Goal: Task Accomplishment & Management: Complete application form

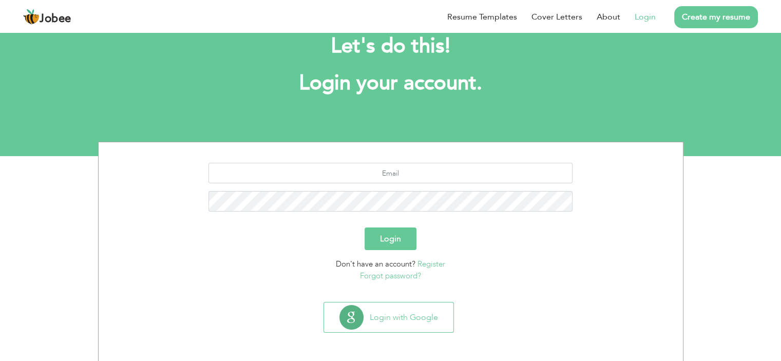
scroll to position [28, 0]
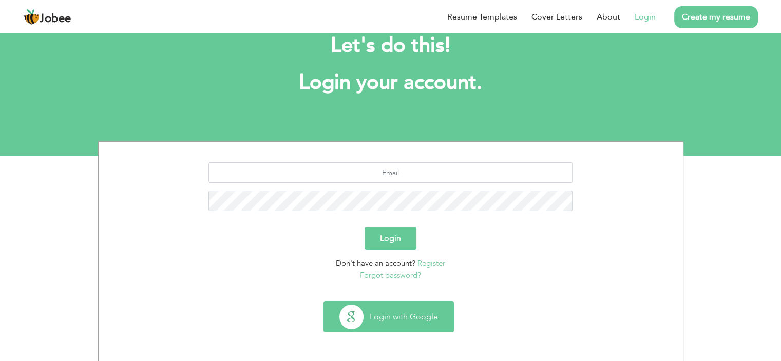
click at [386, 319] on button "Login with Google" at bounding box center [388, 317] width 129 height 30
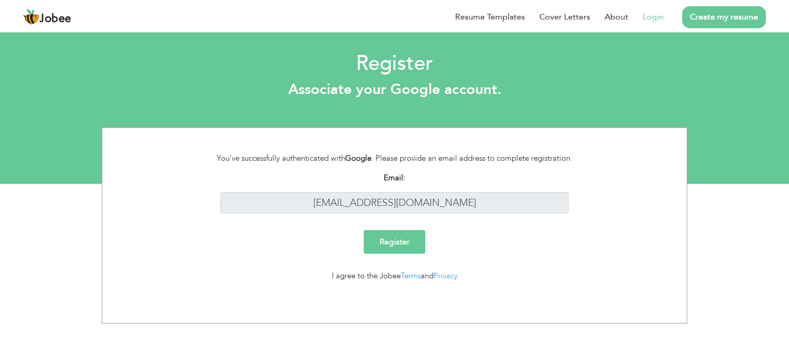
click at [393, 244] on input "Register" at bounding box center [395, 242] width 62 height 24
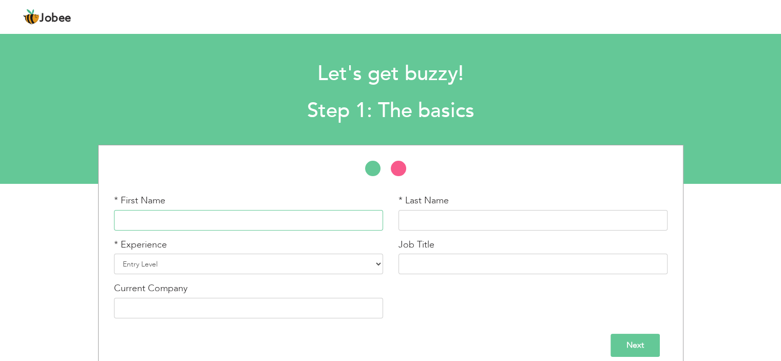
click at [219, 217] on input "text" at bounding box center [248, 220] width 269 height 21
type input "Sanwal"
type input "Mehmood"
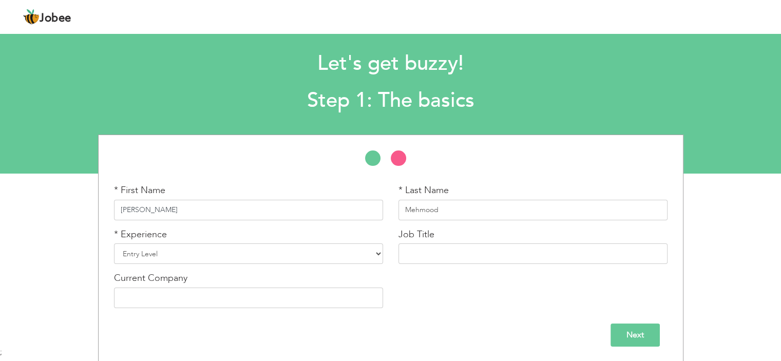
scroll to position [11, 0]
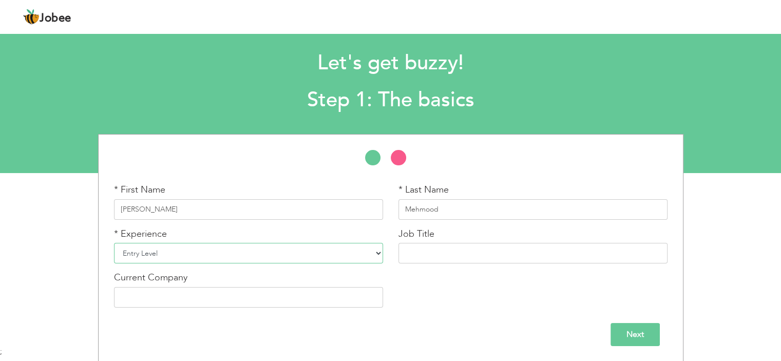
click at [352, 249] on select "Entry Level Less than 1 Year 1 Year 2 Years 3 Years 4 Years 5 Years 6 Years 7 Y…" at bounding box center [248, 253] width 269 height 21
select select "3"
click at [114, 243] on select "Entry Level Less than 1 Year 1 Year 2 Years 3 Years 4 Years 5 Years 6 Years 7 Y…" at bounding box center [248, 253] width 269 height 21
click at [421, 258] on input "text" at bounding box center [533, 253] width 269 height 21
type input "AI ML Engineer"
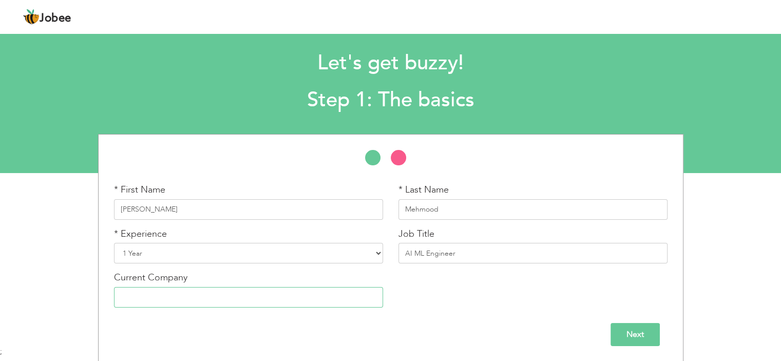
click at [252, 305] on input "text" at bounding box center [248, 297] width 269 height 21
type input "NCAI, UET [GEOGRAPHIC_DATA]"
click at [631, 328] on input "Next" at bounding box center [635, 334] width 49 height 23
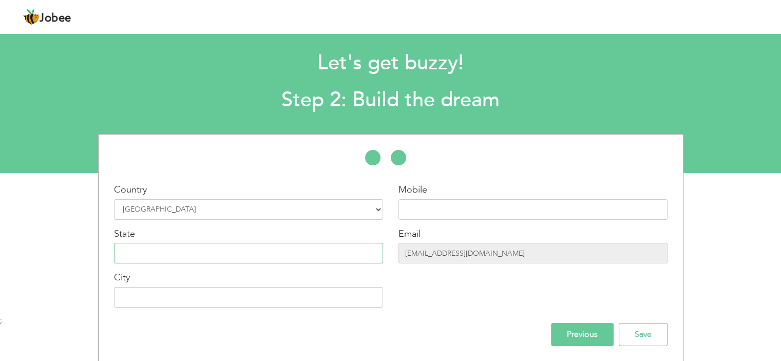
click at [184, 256] on input "text" at bounding box center [248, 253] width 269 height 21
type input "Punjab"
click at [150, 300] on input "text" at bounding box center [248, 297] width 269 height 21
type input "[GEOGRAPHIC_DATA], [GEOGRAPHIC_DATA]"
type input "03014709812"
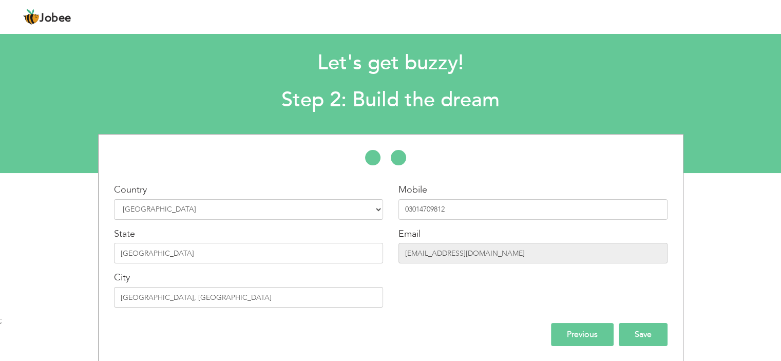
click at [638, 330] on input "Save" at bounding box center [643, 334] width 49 height 23
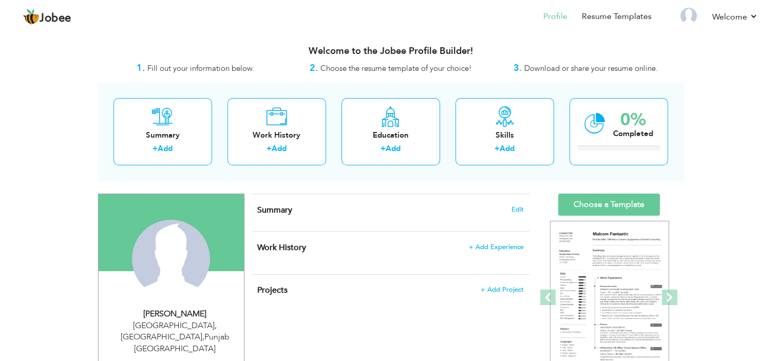
click at [267, 74] on div "1. Fill out your information below." at bounding box center [195, 68] width 195 height 13
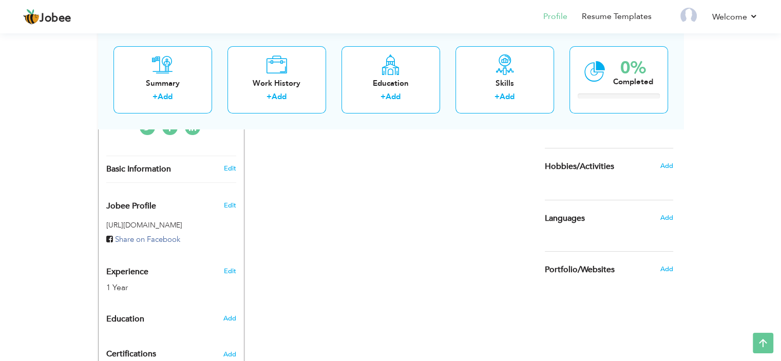
scroll to position [339, 0]
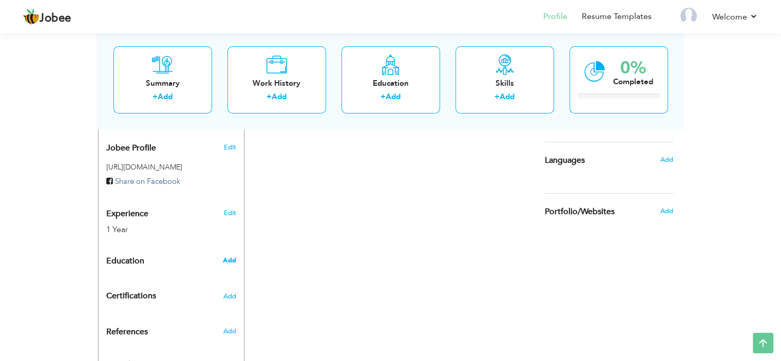
click at [227, 256] on span "Add" at bounding box center [228, 260] width 13 height 9
radio input "true"
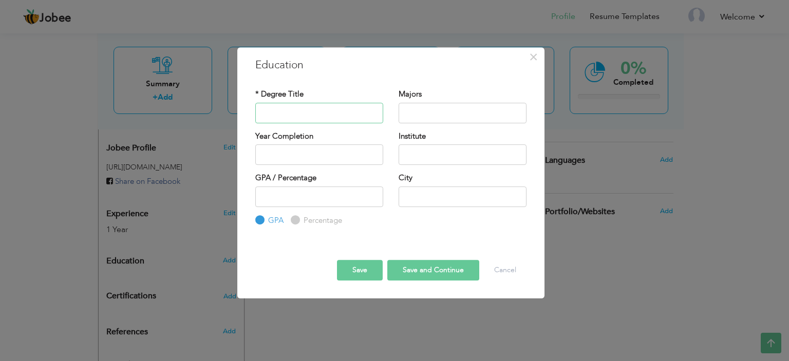
click at [323, 115] on input "text" at bounding box center [319, 113] width 128 height 21
type input "BSIT"
click at [421, 107] on input "text" at bounding box center [463, 113] width 128 height 21
type input "Computer Science"
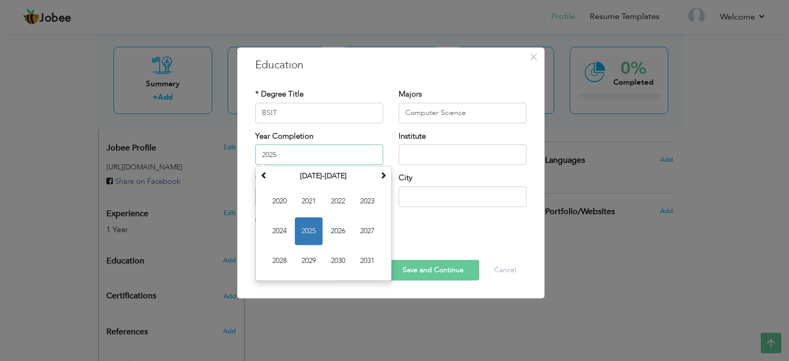
click at [296, 155] on input "2025" at bounding box center [319, 154] width 128 height 21
click at [284, 233] on span "2024" at bounding box center [280, 231] width 28 height 28
type input "2024"
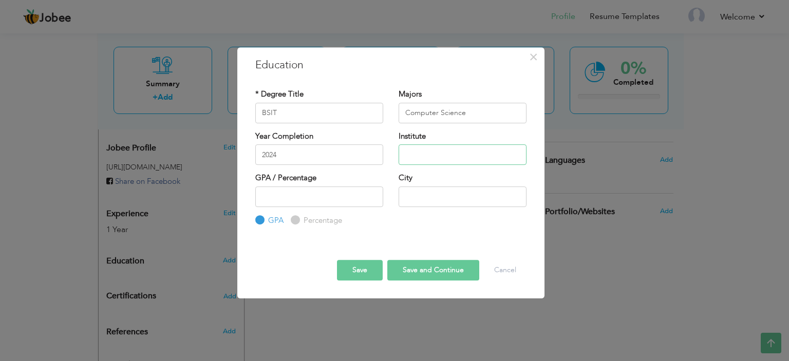
click at [463, 152] on input "text" at bounding box center [463, 154] width 128 height 21
type input "GCU"
click at [292, 199] on input "number" at bounding box center [319, 197] width 128 height 21
type input "1"
type input "3.21"
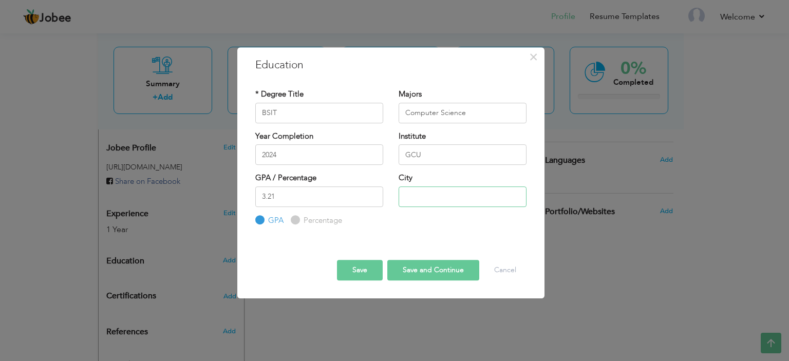
click at [473, 201] on input "text" at bounding box center [463, 197] width 128 height 21
type input "[GEOGRAPHIC_DATA]"
click at [370, 269] on button "Save" at bounding box center [360, 270] width 46 height 21
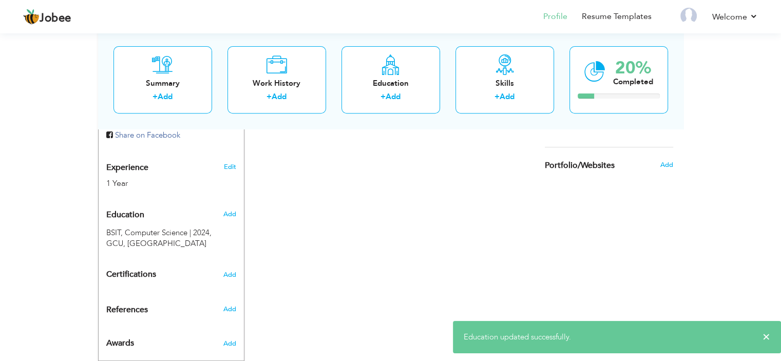
scroll to position [384, 0]
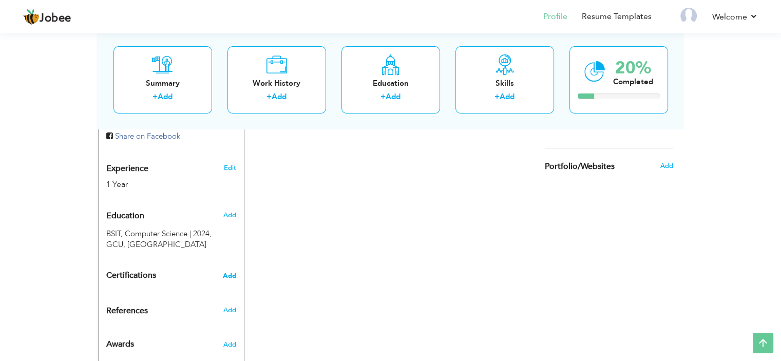
click at [227, 272] on span "Add" at bounding box center [229, 275] width 13 height 7
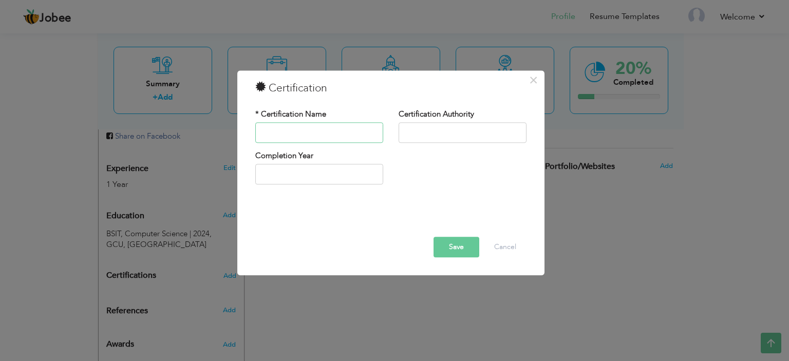
click at [338, 133] on input "text" at bounding box center [319, 132] width 128 height 21
type input "Corvit Networks"
click at [443, 133] on input "text" at bounding box center [463, 132] width 128 height 21
drag, startPoint x: 320, startPoint y: 131, endPoint x: 250, endPoint y: 129, distance: 69.9
click at [250, 129] on div "* Certification Name Corvit Networks" at bounding box center [319, 130] width 143 height 42
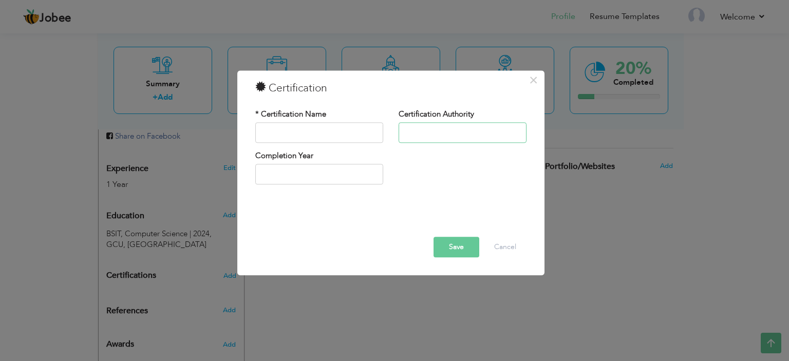
click at [465, 133] on input "text" at bounding box center [463, 132] width 128 height 21
paste input "Corvit Networks"
type input "Corvit Networks, NAVTTC"
click at [331, 131] on input "text" at bounding box center [319, 132] width 128 height 21
click at [339, 130] on input "Artificial Intelligence" at bounding box center [319, 132] width 128 height 21
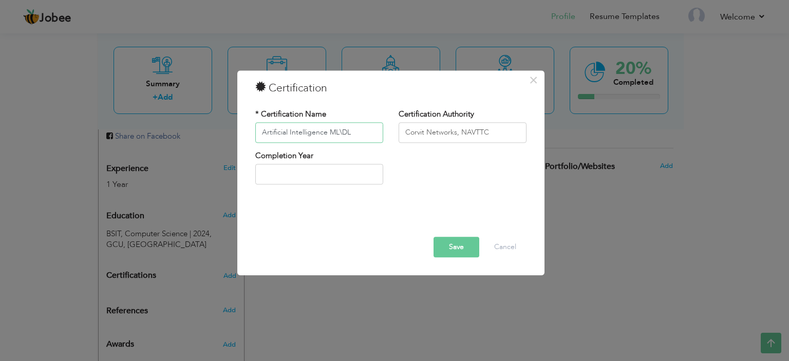
type input "Artificial Intelligence ML\DL"
type input "2025"
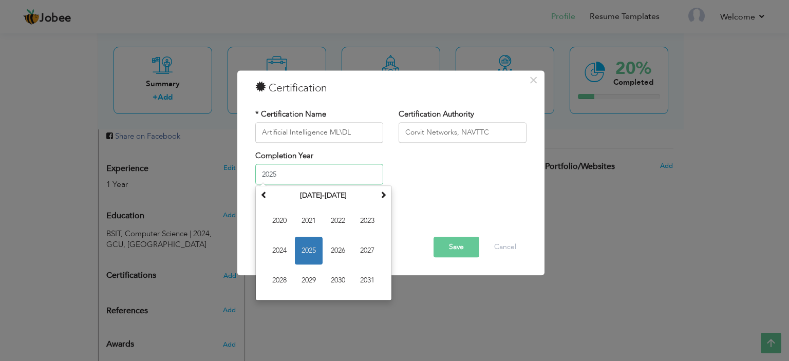
click at [325, 174] on input "2025" at bounding box center [319, 174] width 128 height 21
click at [314, 254] on span "2025" at bounding box center [309, 251] width 28 height 28
click at [352, 175] on input "2025" at bounding box center [319, 174] width 128 height 21
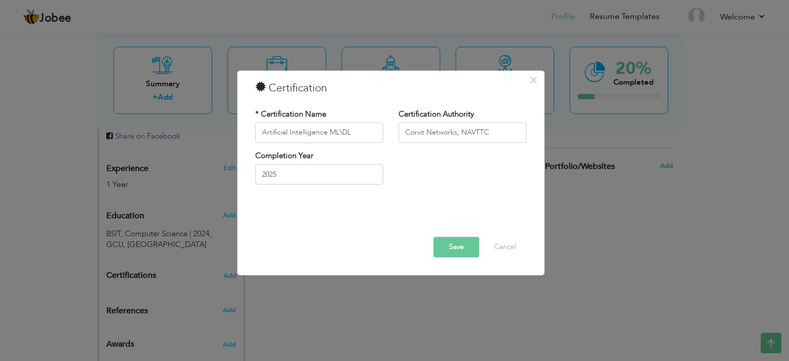
click at [460, 240] on button "Save" at bounding box center [457, 247] width 46 height 21
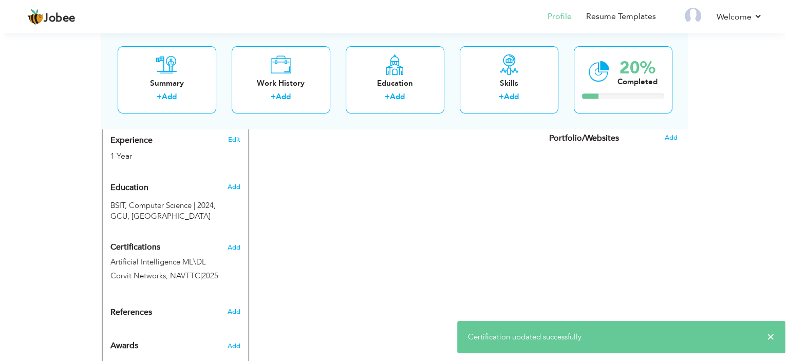
scroll to position [418, 0]
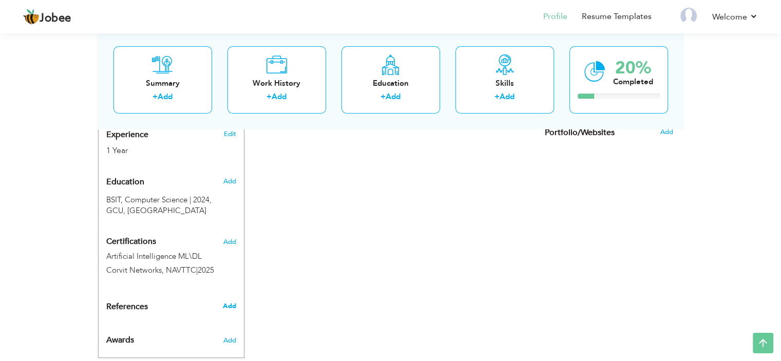
click at [230, 302] on span "Add" at bounding box center [228, 306] width 13 height 9
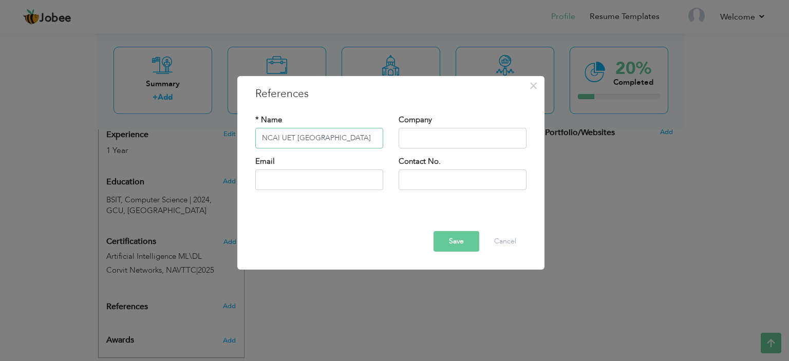
type input "NCAI UET [GEOGRAPHIC_DATA]"
click at [440, 139] on input "text" at bounding box center [463, 138] width 128 height 21
type input "NCAI"
click at [299, 175] on input "text" at bounding box center [319, 180] width 128 height 21
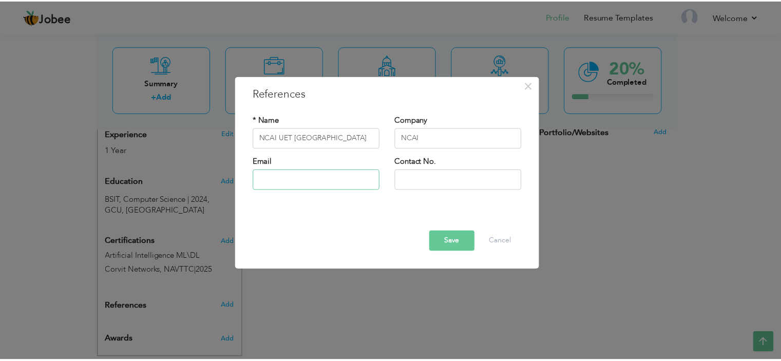
scroll to position [418, 0]
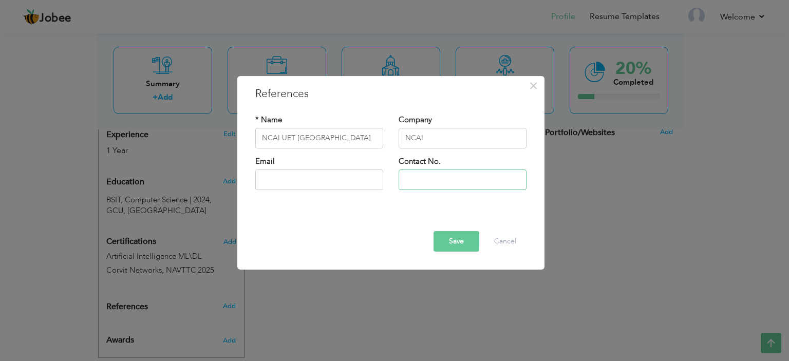
click at [438, 177] on input "text" at bounding box center [463, 180] width 128 height 21
paste input "[PHONE_NUMBER]"
type input "[PHONE_NUMBER]"
click at [351, 180] on input "text" at bounding box center [319, 180] width 128 height 21
paste input "[EMAIL_ADDRESS][DOMAIN_NAME]."
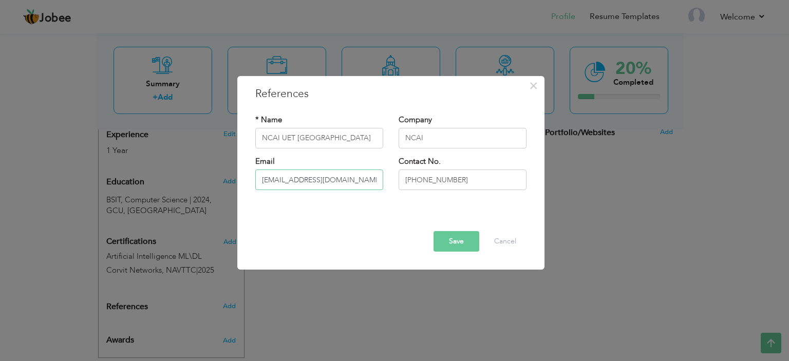
type input "[EMAIL_ADDRESS][DOMAIN_NAME]"
click at [464, 241] on button "Save" at bounding box center [457, 241] width 46 height 21
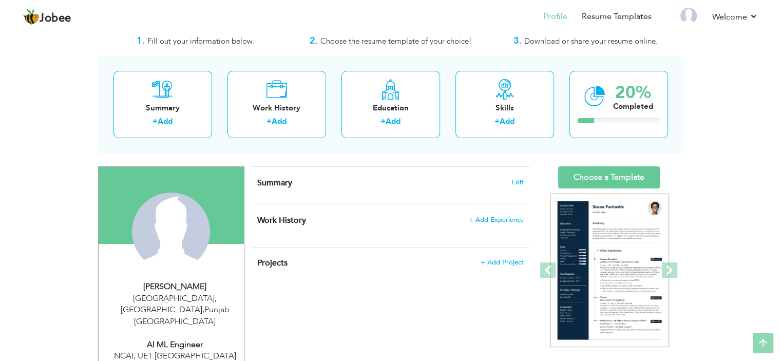
scroll to position [0, 0]
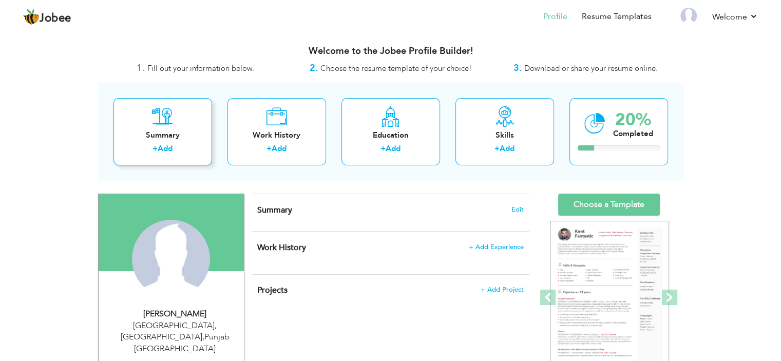
click at [179, 139] on div "Summary" at bounding box center [163, 135] width 82 height 11
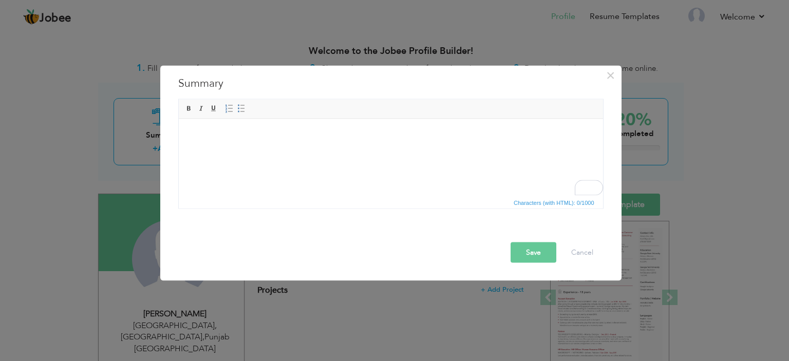
click at [327, 146] on html at bounding box center [390, 134] width 424 height 31
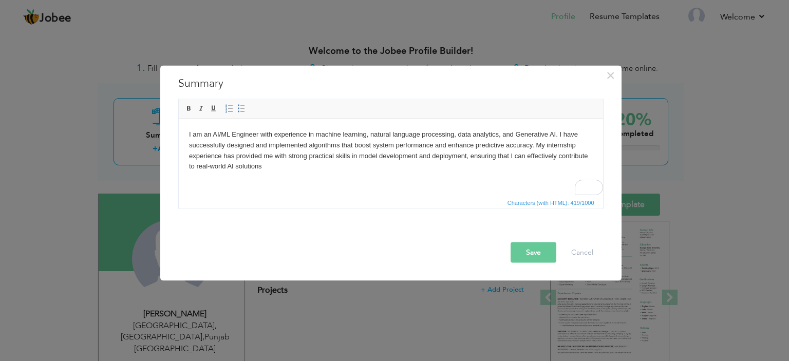
click at [517, 256] on button "Save" at bounding box center [534, 252] width 46 height 21
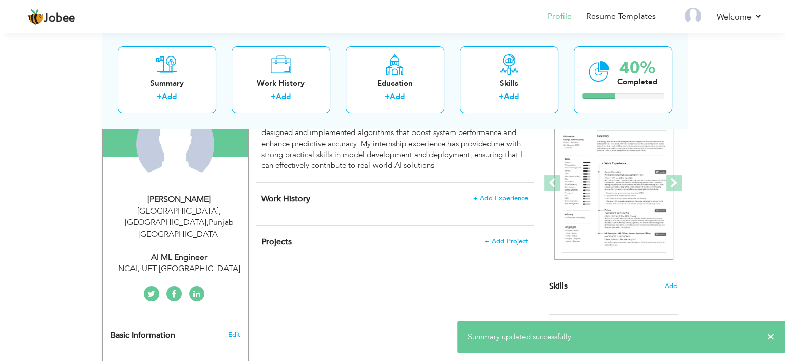
scroll to position [108, 0]
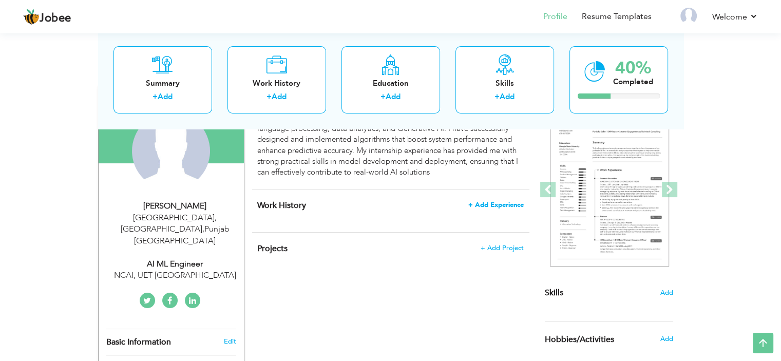
click at [493, 201] on span "+ Add Experience" at bounding box center [496, 204] width 55 height 7
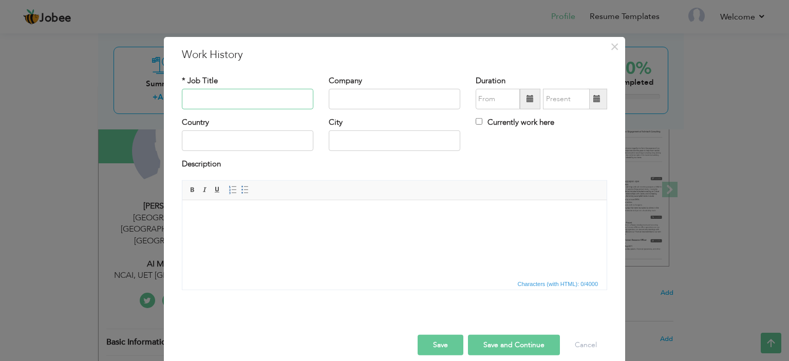
click at [196, 95] on input "text" at bounding box center [248, 99] width 132 height 21
type input "AI ML Intern"
click at [370, 100] on input "text" at bounding box center [395, 99] width 132 height 21
type input "NCAI"
type input "08/2025"
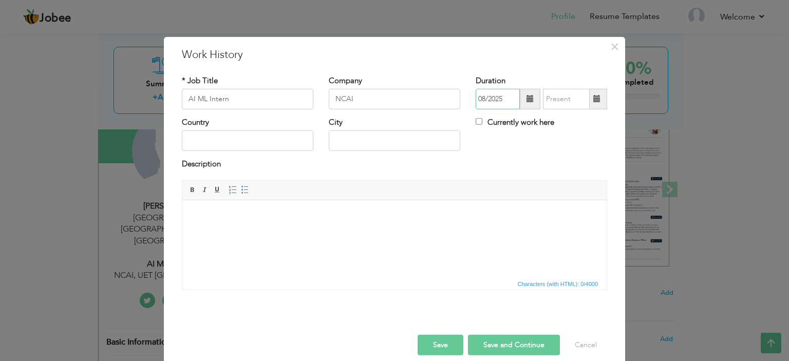
click at [506, 94] on input "08/2025" at bounding box center [498, 99] width 44 height 21
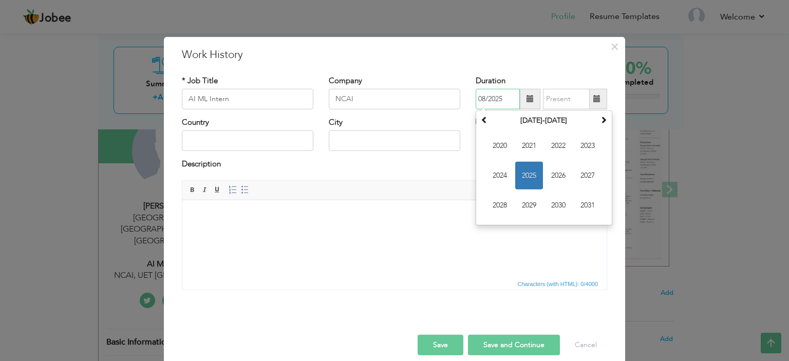
click at [525, 171] on span "2025" at bounding box center [529, 176] width 28 height 28
type input "08/2025"
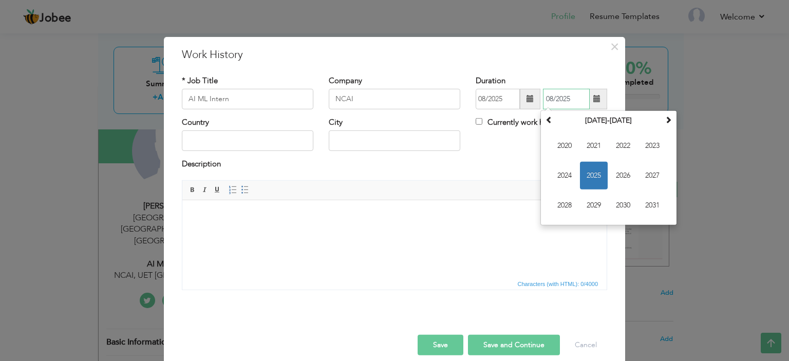
click at [569, 100] on input "08/2025" at bounding box center [566, 99] width 47 height 21
click at [589, 176] on span "2025" at bounding box center [594, 176] width 28 height 28
click at [551, 95] on input "08/2025" at bounding box center [566, 99] width 47 height 21
click at [547, 96] on input "08/2025" at bounding box center [566, 99] width 47 height 21
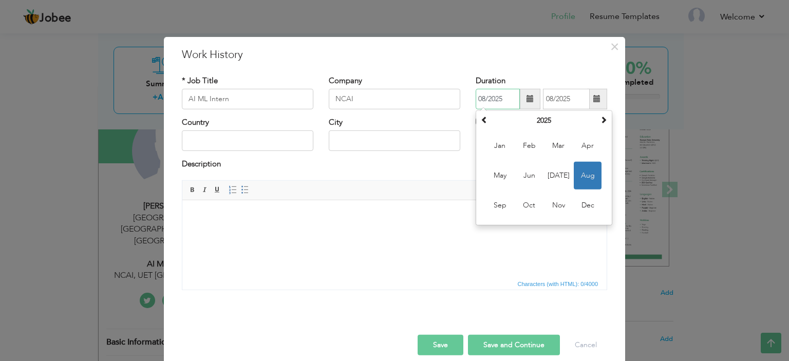
click at [482, 98] on input "08/2025" at bounding box center [498, 99] width 44 height 21
type input "06/2025"
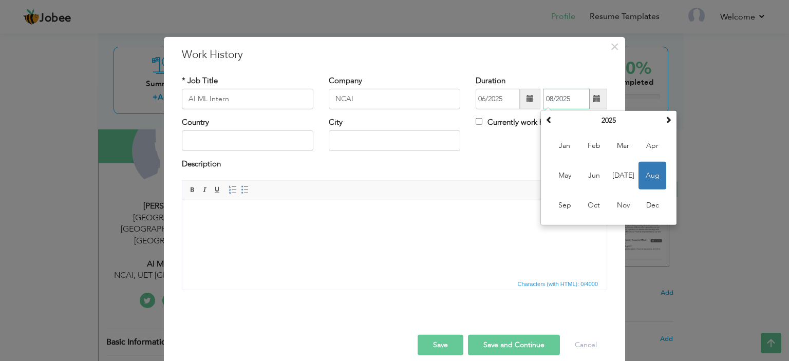
click at [549, 97] on input "08/2025" at bounding box center [566, 99] width 47 height 21
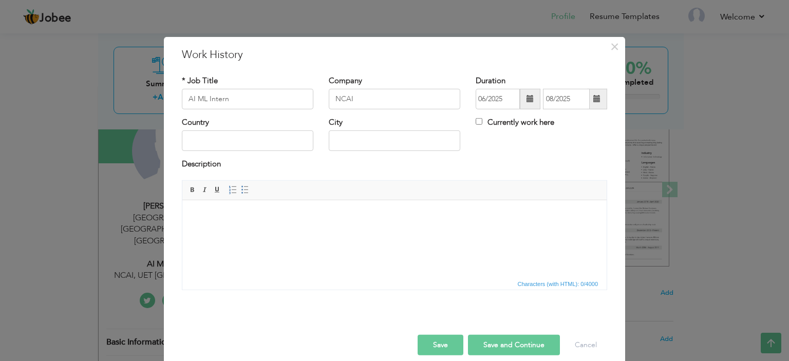
click at [550, 59] on h3 "Work History" at bounding box center [394, 54] width 425 height 15
click at [476, 121] on input "Currently work here" at bounding box center [479, 121] width 7 height 7
checkbox input "true"
click at [212, 138] on input "text" at bounding box center [248, 141] width 132 height 21
type input "[GEOGRAPHIC_DATA]"
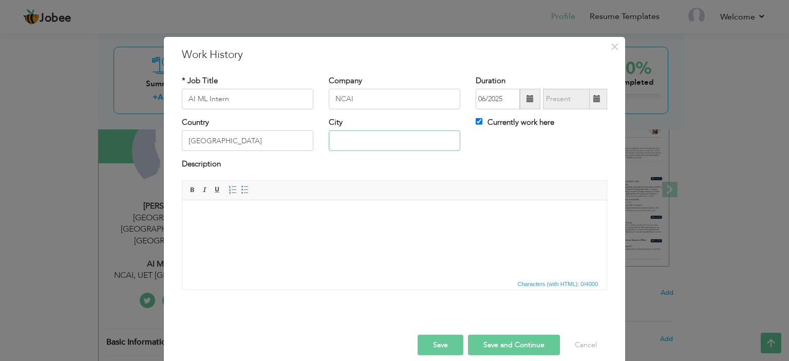
type input "[GEOGRAPHIC_DATA], [GEOGRAPHIC_DATA]"
click at [263, 216] on body at bounding box center [395, 215] width 404 height 11
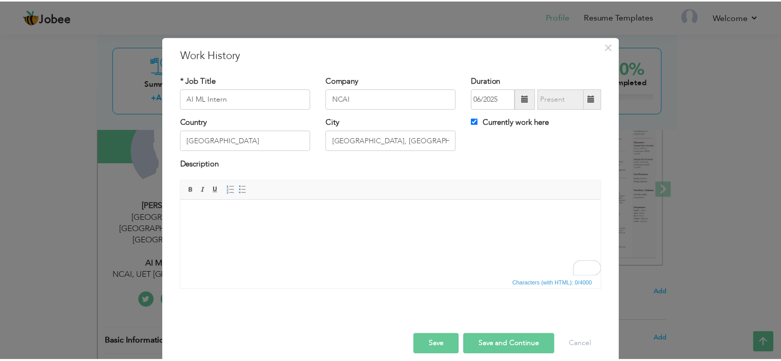
scroll to position [108, 0]
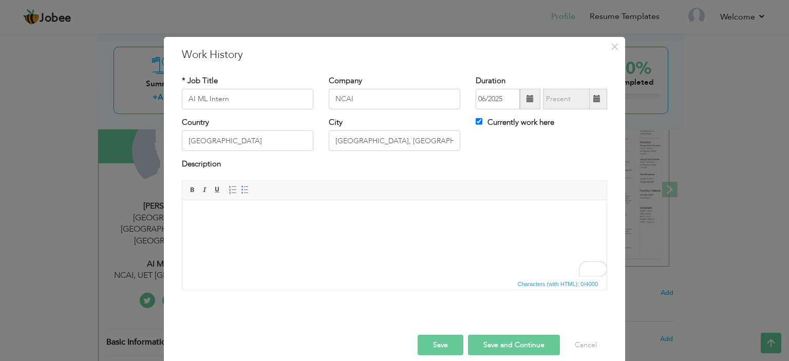
click at [308, 223] on html at bounding box center [394, 215] width 424 height 31
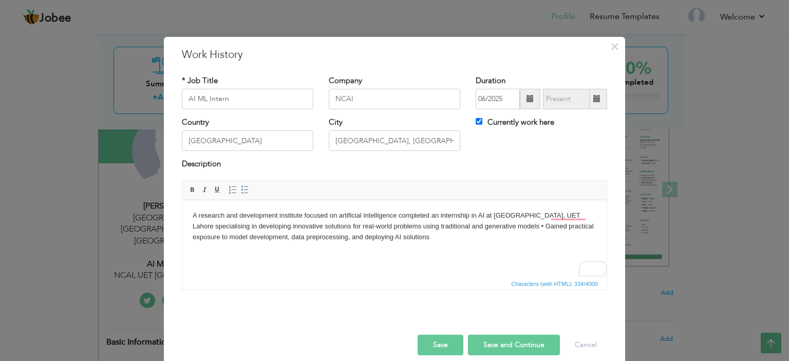
click at [429, 315] on div at bounding box center [394, 316] width 441 height 6
click at [444, 340] on button "Save" at bounding box center [441, 345] width 46 height 21
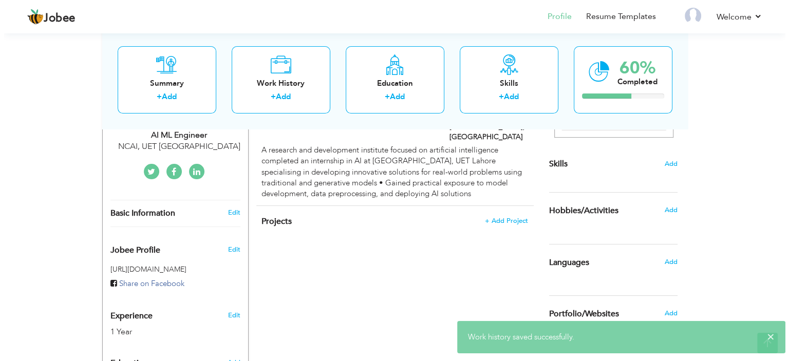
scroll to position [308, 0]
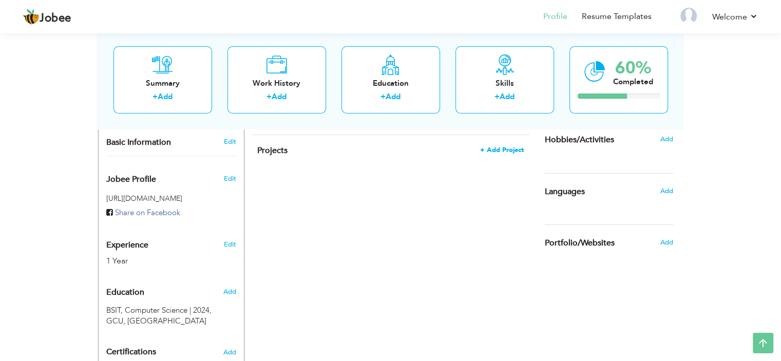
click at [498, 146] on span "+ Add Project" at bounding box center [502, 149] width 44 height 7
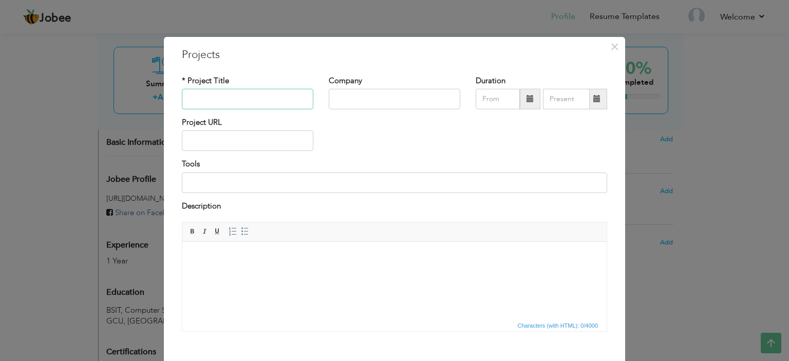
click at [280, 104] on input "text" at bounding box center [248, 99] width 132 height 21
type input "No-Ball detection"
click at [383, 105] on input "text" at bounding box center [395, 99] width 132 height 21
type input "NCAI"
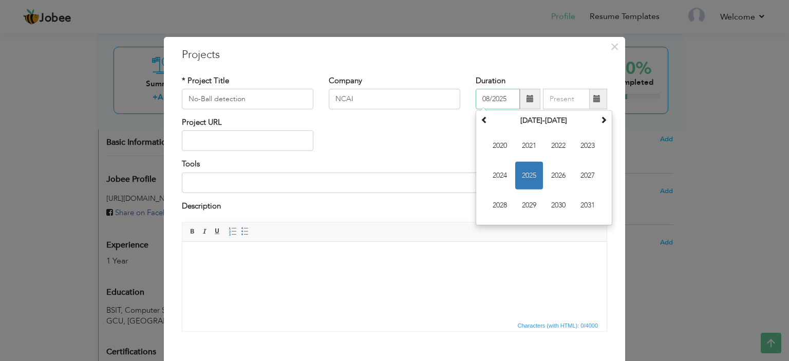
click at [497, 100] on input "08/2025" at bounding box center [498, 99] width 44 height 21
click at [486, 98] on input "08/2025" at bounding box center [498, 99] width 44 height 21
type input "06/2025"
type input "08/2025"
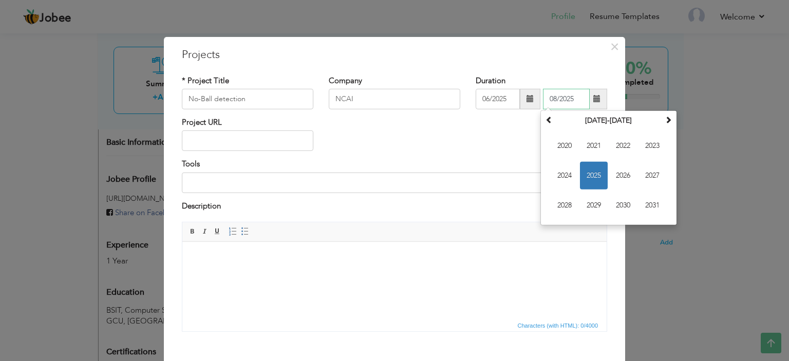
click at [557, 97] on input "08/2025" at bounding box center [566, 99] width 47 height 21
click at [475, 148] on div "Project URL" at bounding box center [394, 138] width 441 height 42
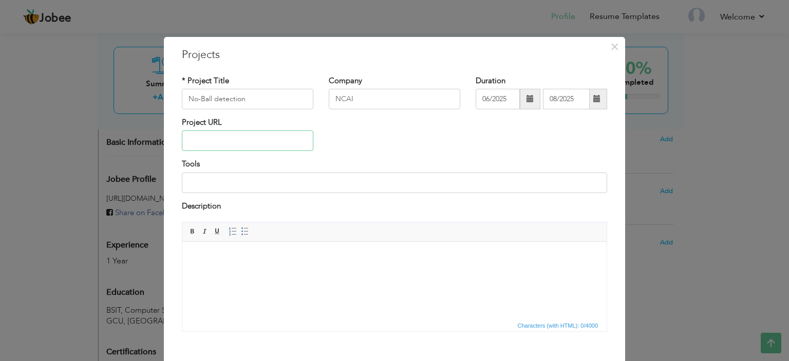
click at [234, 140] on input "text" at bounding box center [248, 141] width 132 height 21
paste input "[URL][DOMAIN_NAME]"
type input "[URL][DOMAIN_NAME]"
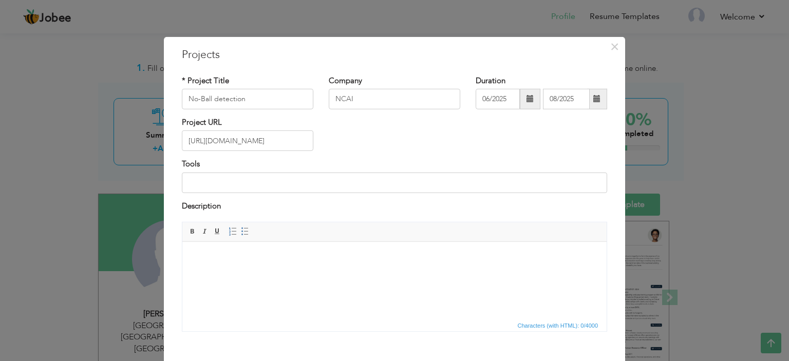
type input "[URL][DOMAIN_NAME]"
click at [269, 178] on input at bounding box center [394, 183] width 425 height 21
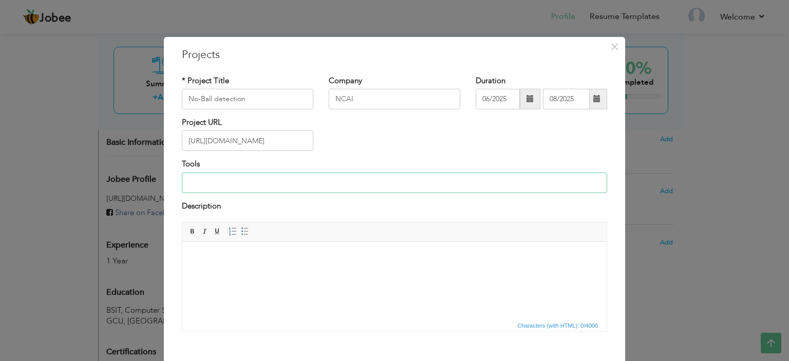
click at [265, 180] on input at bounding box center [394, 183] width 425 height 21
click at [280, 184] on input "Python, Pose Estimation, Streamlit" at bounding box center [394, 183] width 425 height 21
click at [300, 189] on input "Python, Pose Estimation, Streamlet" at bounding box center [394, 183] width 425 height 21
click at [306, 185] on input "Python, Pose Estimation, Streamlet" at bounding box center [394, 183] width 425 height 21
type input "Python, Pose Estimation, Streamlit,"
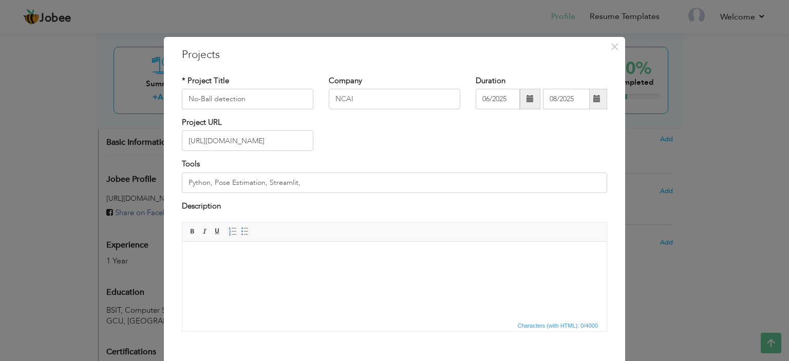
click at [313, 270] on html at bounding box center [394, 257] width 424 height 31
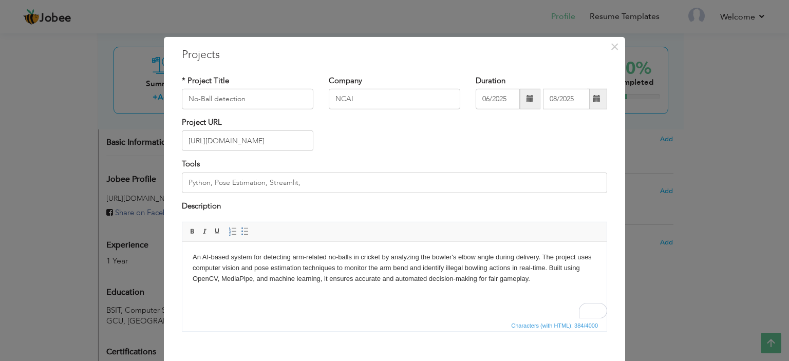
scroll to position [53, 0]
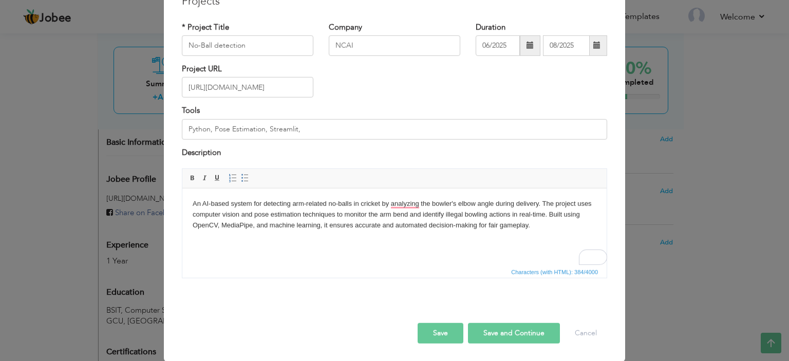
click at [485, 332] on button "Save and Continue" at bounding box center [514, 333] width 92 height 21
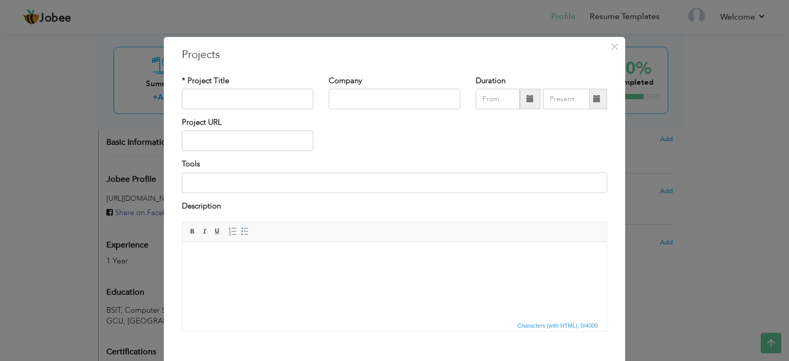
scroll to position [53, 0]
